Goal: Task Accomplishment & Management: Complete application form

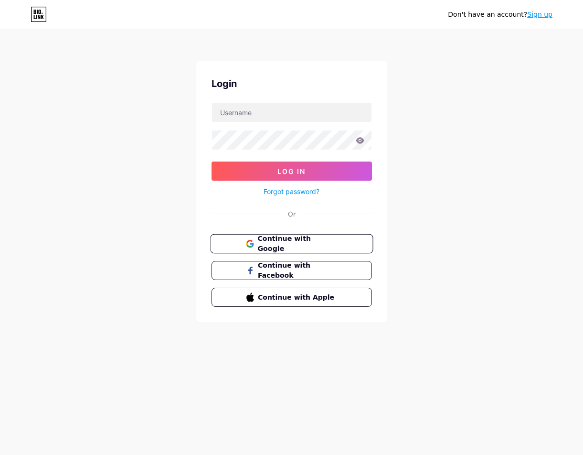
click at [266, 248] on span "Continue with Google" at bounding box center [297, 244] width 80 height 21
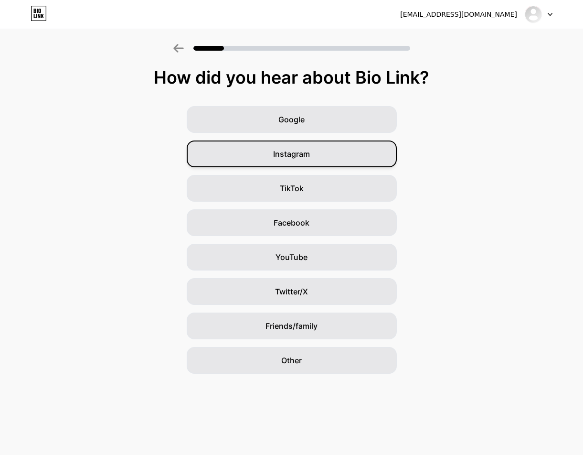
click at [310, 165] on div "Instagram" at bounding box center [292, 153] width 210 height 27
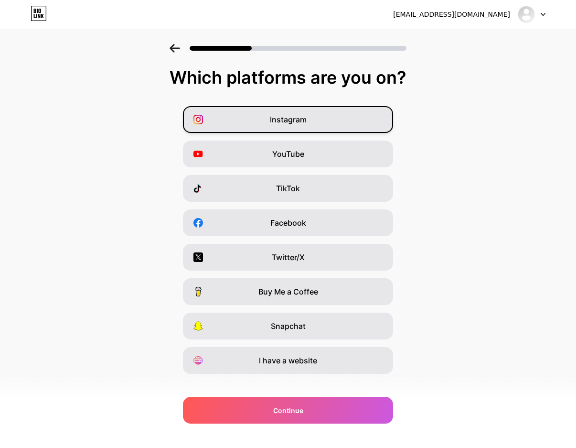
click at [325, 114] on div "Instagram" at bounding box center [288, 119] width 210 height 27
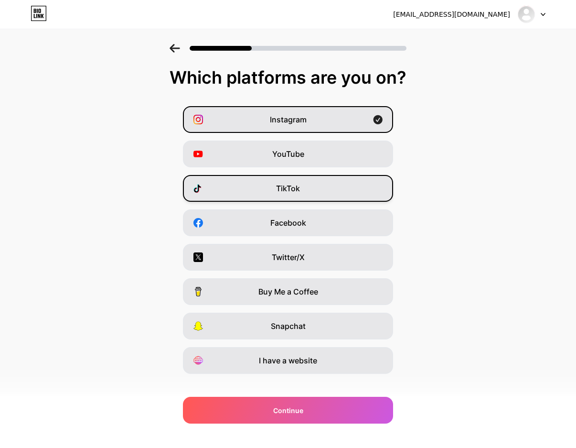
click at [278, 190] on div "TikTok" at bounding box center [288, 188] width 210 height 27
click at [285, 221] on span "Facebook" at bounding box center [288, 222] width 36 height 11
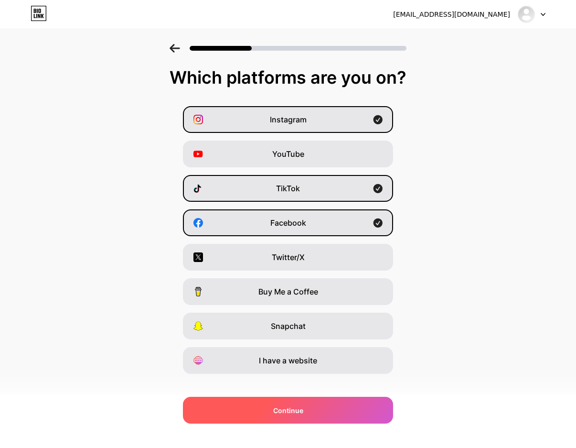
click at [301, 412] on span "Continue" at bounding box center [288, 410] width 30 height 10
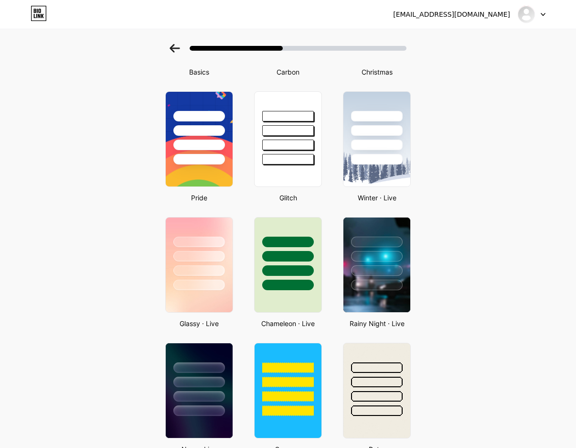
scroll to position [287, 0]
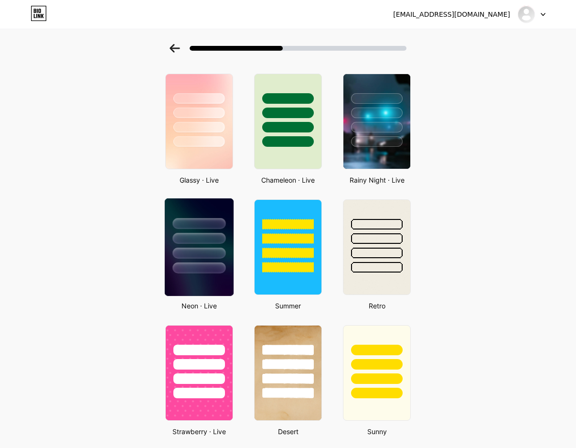
click at [230, 242] on div at bounding box center [199, 235] width 69 height 75
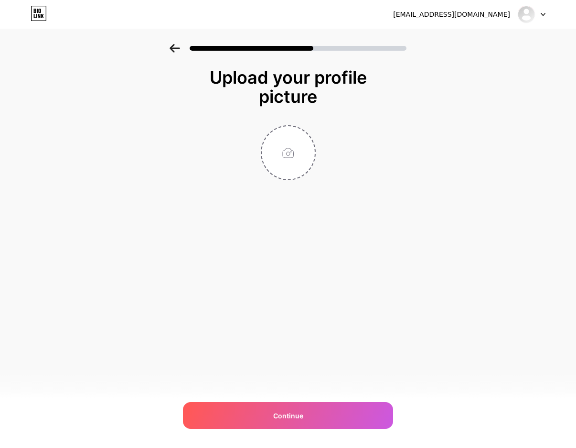
scroll to position [0, 0]
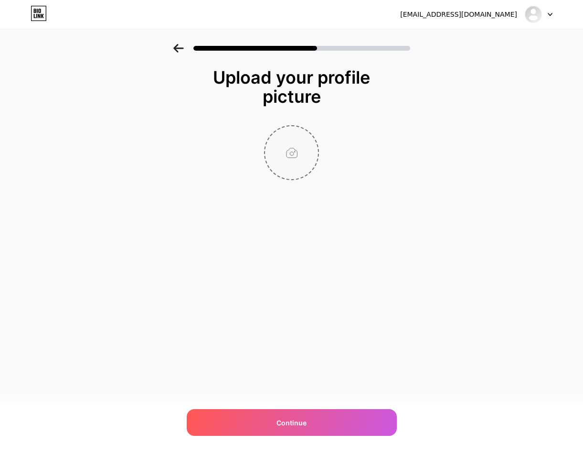
click at [295, 158] on input "file" at bounding box center [291, 152] width 53 height 53
type input "C:\fakepath\87acd2ca7c56cf289081981aa7f45475.jpg"
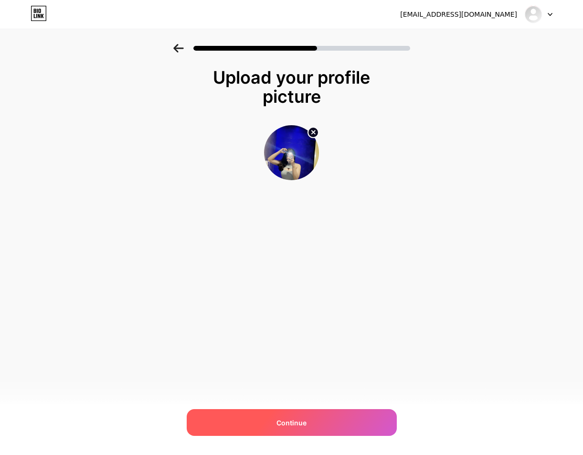
click at [290, 422] on span "Continue" at bounding box center [292, 422] width 30 height 10
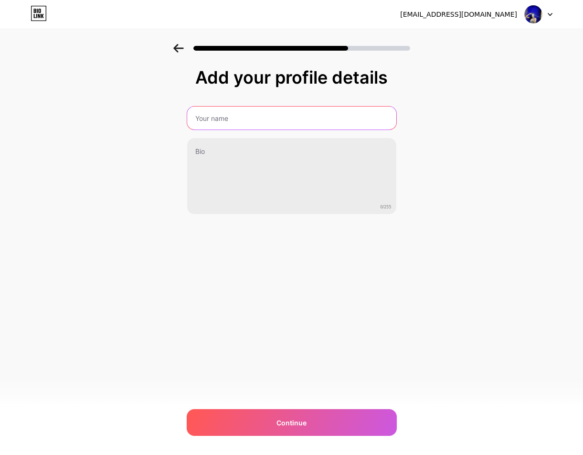
click at [275, 115] on input "text" at bounding box center [291, 118] width 209 height 23
type input "n"
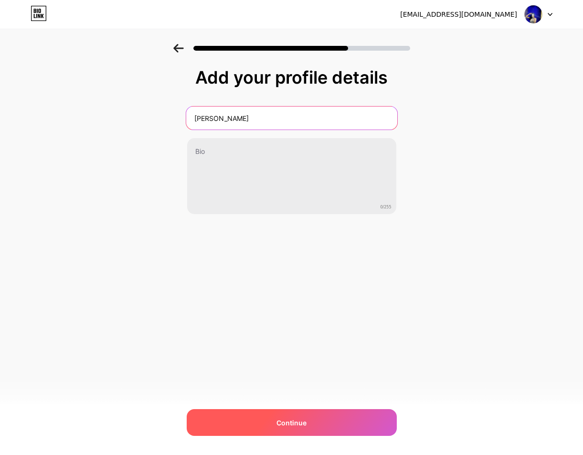
type input "[PERSON_NAME]"
click at [331, 433] on div "Continue" at bounding box center [292, 422] width 210 height 27
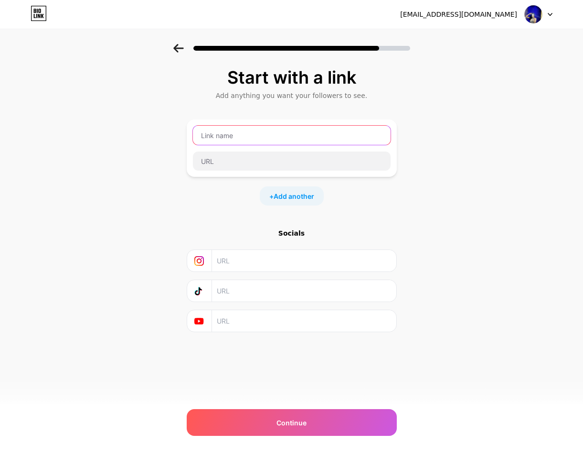
click at [247, 131] on input "text" at bounding box center [292, 135] width 198 height 19
click at [288, 139] on input "text" at bounding box center [292, 135] width 198 height 19
paste input "[URL][DOMAIN_NAME]"
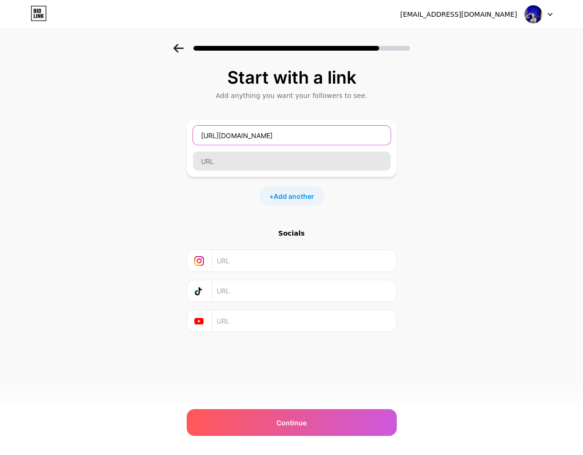
type input "[URL][DOMAIN_NAME]"
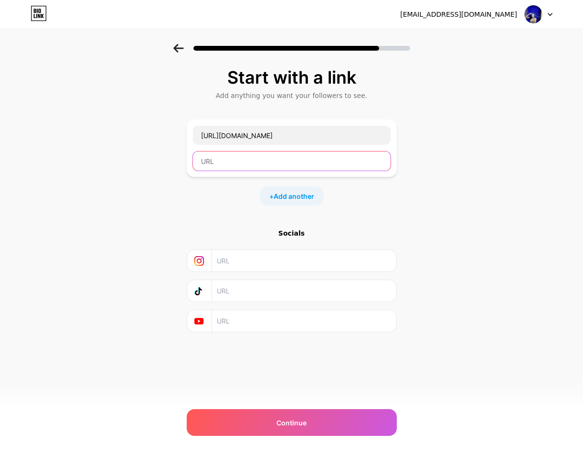
click at [299, 161] on input "text" at bounding box center [292, 160] width 198 height 19
paste input "[URL][DOMAIN_NAME]"
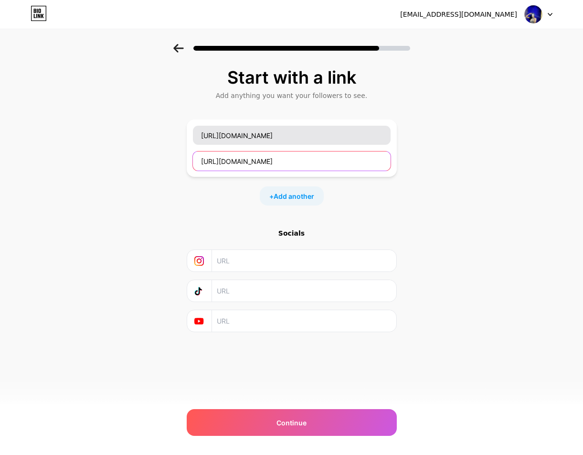
type input "[URL][DOMAIN_NAME]"
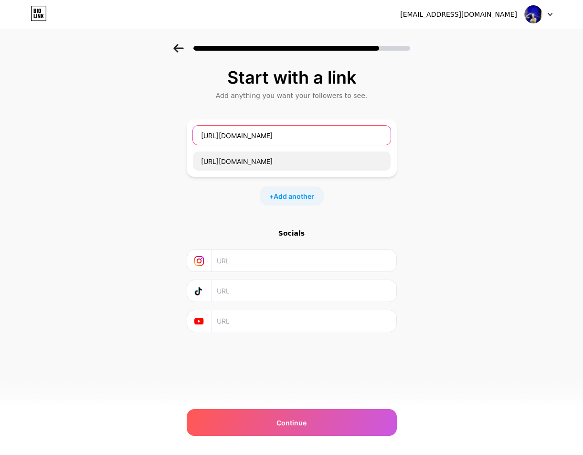
click at [313, 133] on input "[URL][DOMAIN_NAME]" at bounding box center [292, 135] width 198 height 19
type input "L"
type input "Yang enak"
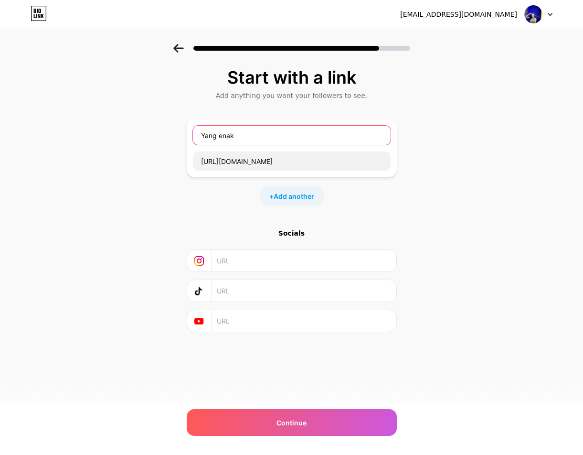
click at [290, 133] on input "Yang enak" at bounding box center [292, 135] width 198 height 19
click at [271, 143] on input "Tarik" at bounding box center [292, 135] width 198 height 19
paste input "💸"
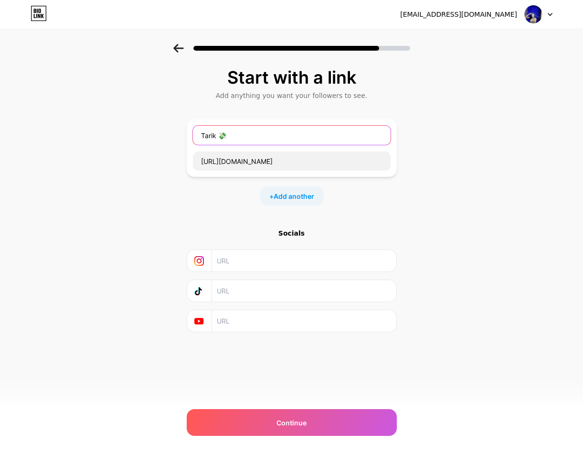
type input "Tarik 💸"
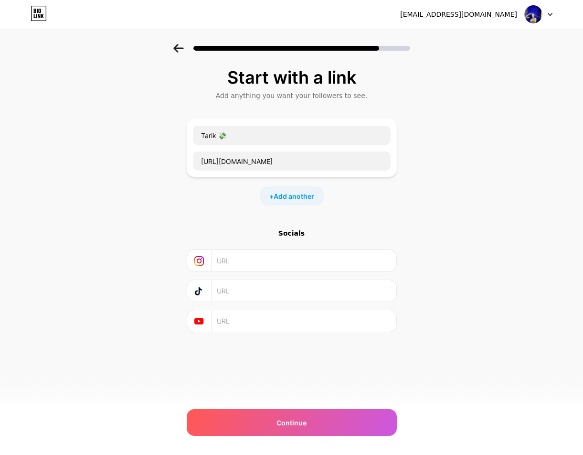
click at [449, 127] on div "Start with a link Add anything you want your followers to see. Tarik 💸 [URL][DO…" at bounding box center [291, 212] width 583 height 336
click at [287, 203] on div "+ Add another" at bounding box center [292, 195] width 64 height 19
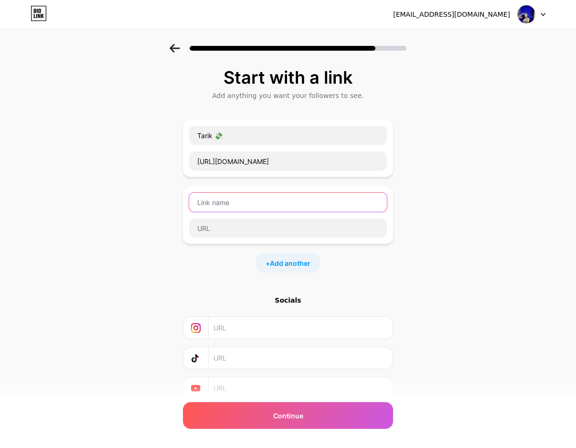
click at [287, 203] on input "text" at bounding box center [288, 201] width 198 height 19
type input "n"
type input "N"
type input "L"
type input "No aku"
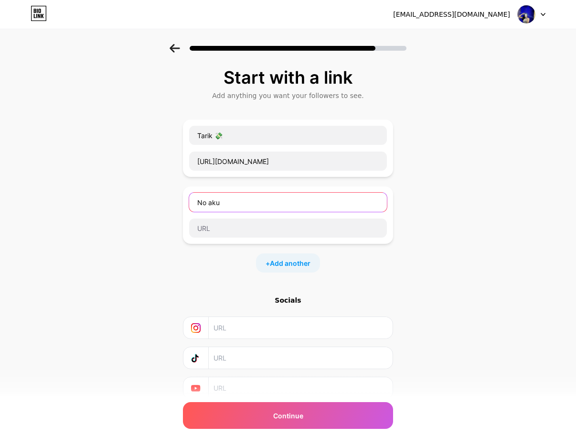
click at [266, 206] on input "No aku" at bounding box center [288, 201] width 198 height 19
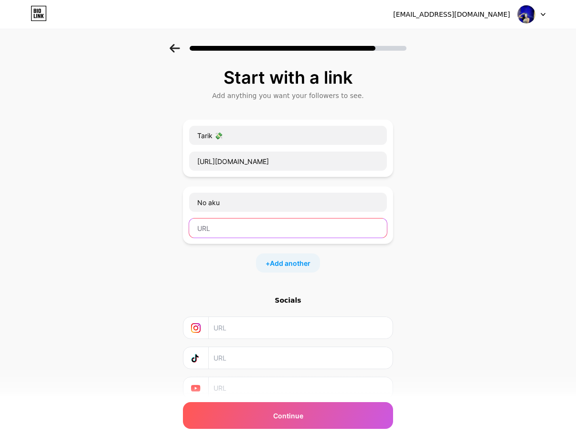
click at [245, 224] on input "text" at bounding box center [288, 227] width 198 height 19
paste input "[URL][DOMAIN_NAME][PHONE_NUMBER]"
type input "[URL][DOMAIN_NAME][PHONE_NUMBER]"
click at [424, 272] on div "Start with a link Add anything you want your followers to see. Tarik 💸 [URL][DO…" at bounding box center [288, 245] width 576 height 403
click at [279, 262] on span "Add another" at bounding box center [290, 263] width 41 height 10
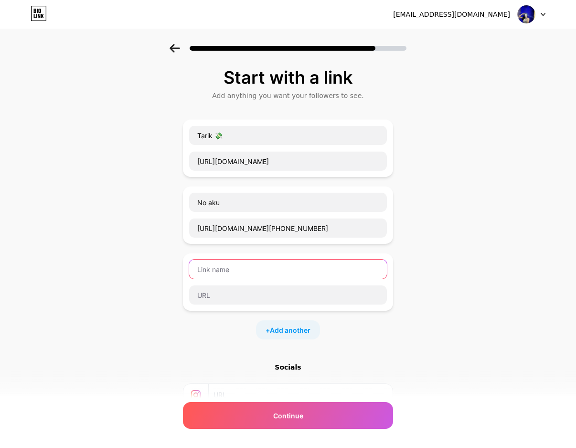
click at [280, 269] on input "text" at bounding box center [288, 268] width 198 height 19
type input "Grub wa"
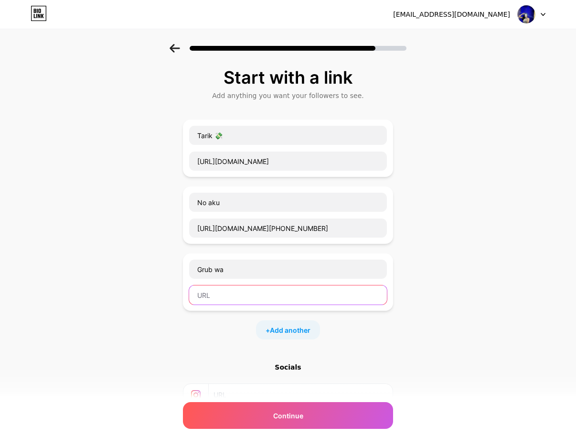
click at [247, 291] on input "text" at bounding box center [288, 294] width 198 height 19
paste input "[URL][DOMAIN_NAME]"
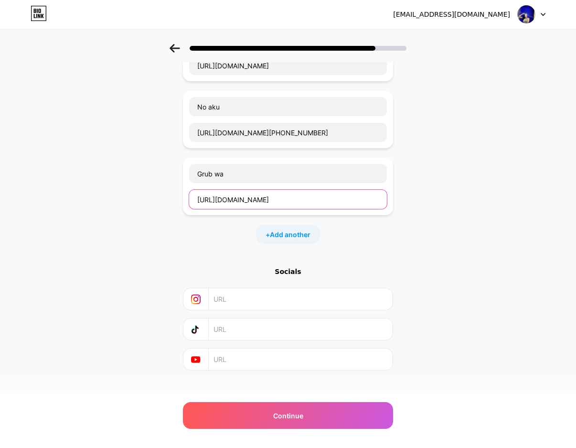
scroll to position [104, 0]
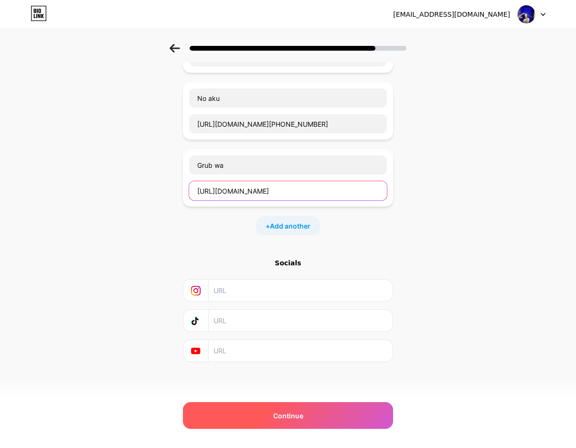
type input "[URL][DOMAIN_NAME]"
click at [345, 409] on div "Continue" at bounding box center [288, 415] width 210 height 27
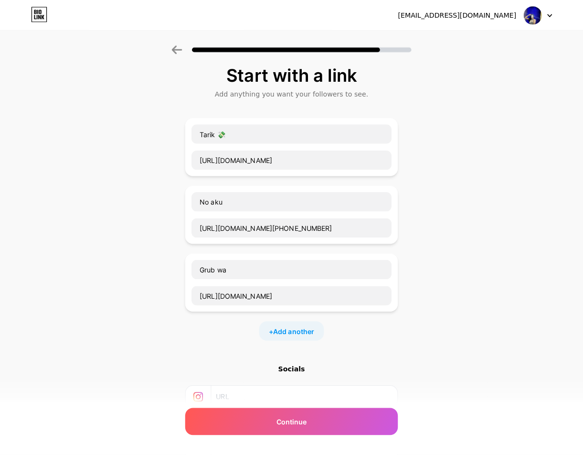
scroll to position [0, 0]
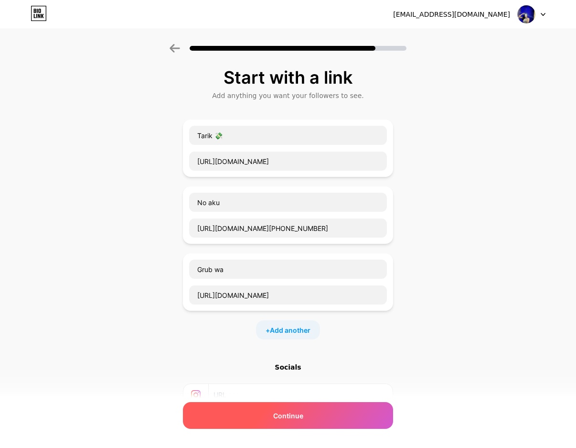
click at [357, 406] on div "Continue" at bounding box center [288, 415] width 210 height 27
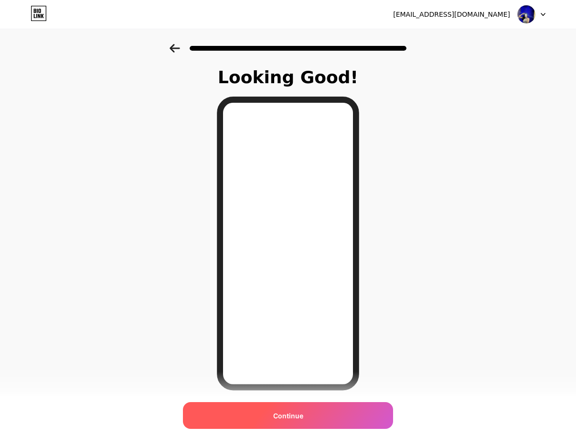
click at [319, 411] on div "Continue" at bounding box center [288, 415] width 210 height 27
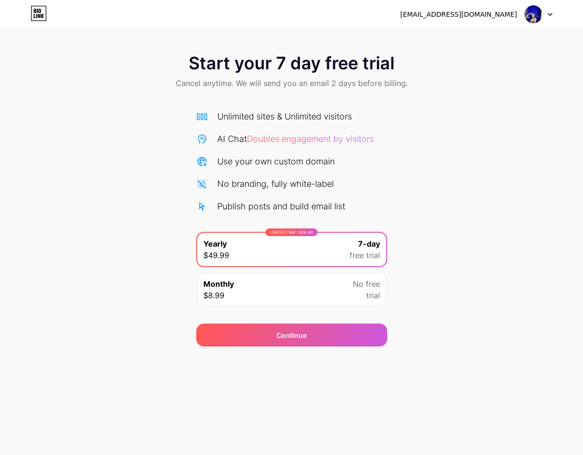
click at [536, 16] on img at bounding box center [533, 14] width 18 height 18
click at [345, 206] on div "Publish posts and build email list" at bounding box center [281, 206] width 128 height 13
click at [41, 11] on icon at bounding box center [39, 11] width 2 height 4
